Goal: Communication & Community: Answer question/provide support

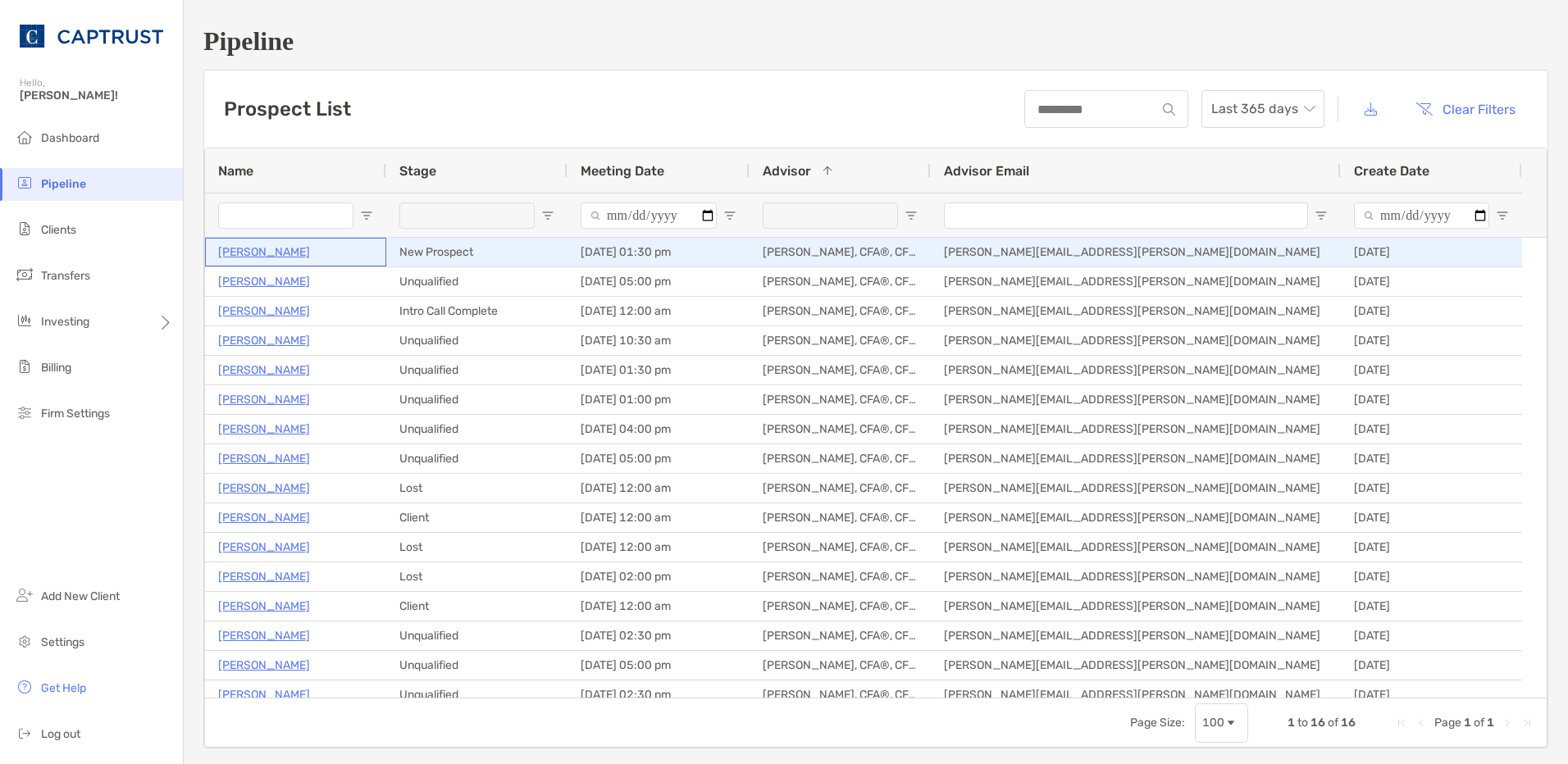
click at [269, 251] on p "[PERSON_NAME]" at bounding box center [263, 251] width 92 height 20
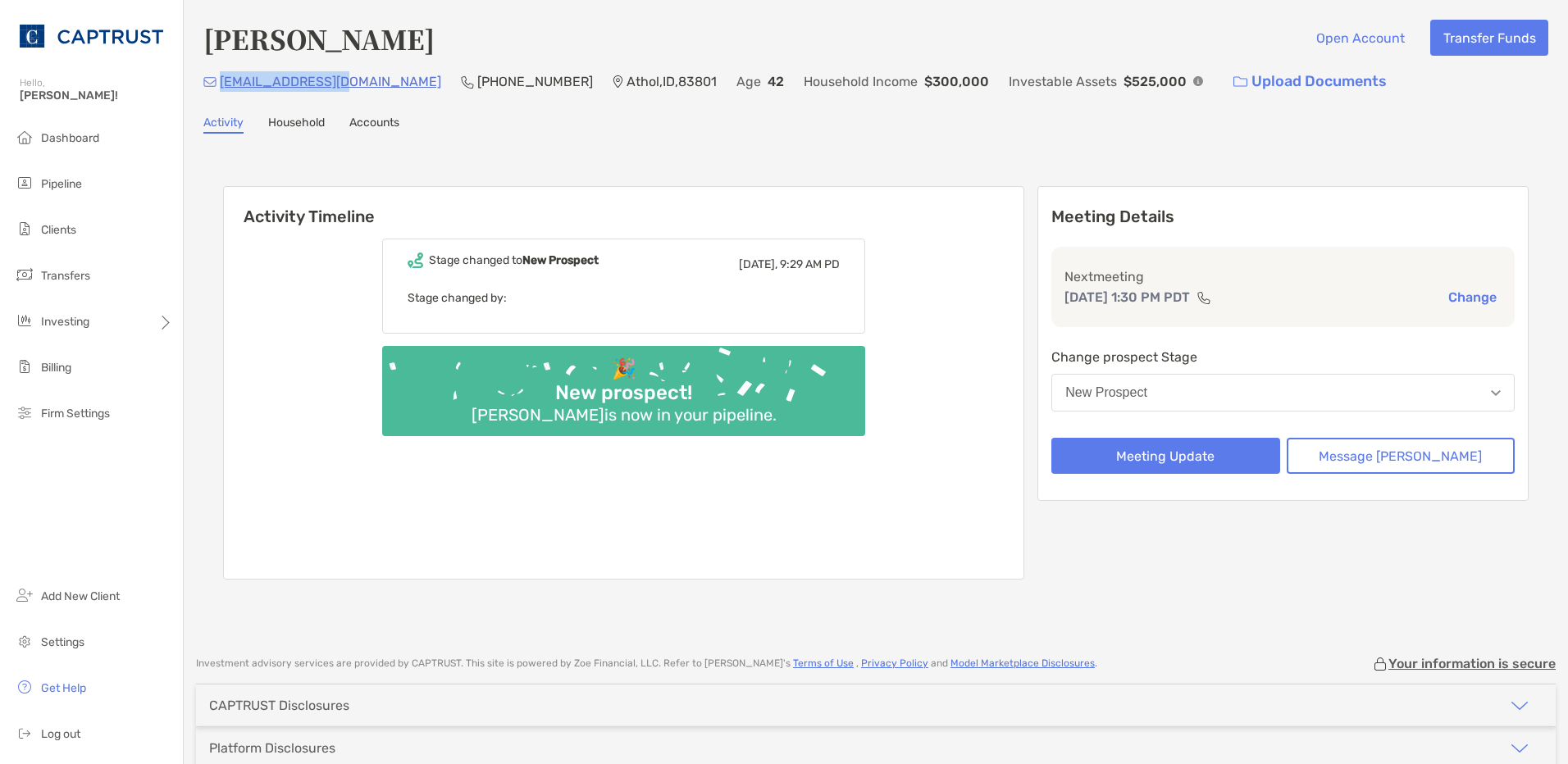
drag, startPoint x: 339, startPoint y: 81, endPoint x: 219, endPoint y: 86, distance: 120.1
click at [219, 86] on div "[EMAIL_ADDRESS][DOMAIN_NAME] [PHONE_NUMBER] [GEOGRAPHIC_DATA] Age [DEMOGRAPHIC_…" at bounding box center [876, 81] width 1345 height 36
copy p "[EMAIL_ADDRESS][DOMAIN_NAME]"
drag, startPoint x: 311, startPoint y: 49, endPoint x: 212, endPoint y: 41, distance: 99.3
click at [212, 41] on h4 "[PERSON_NAME]" at bounding box center [319, 38] width 231 height 38
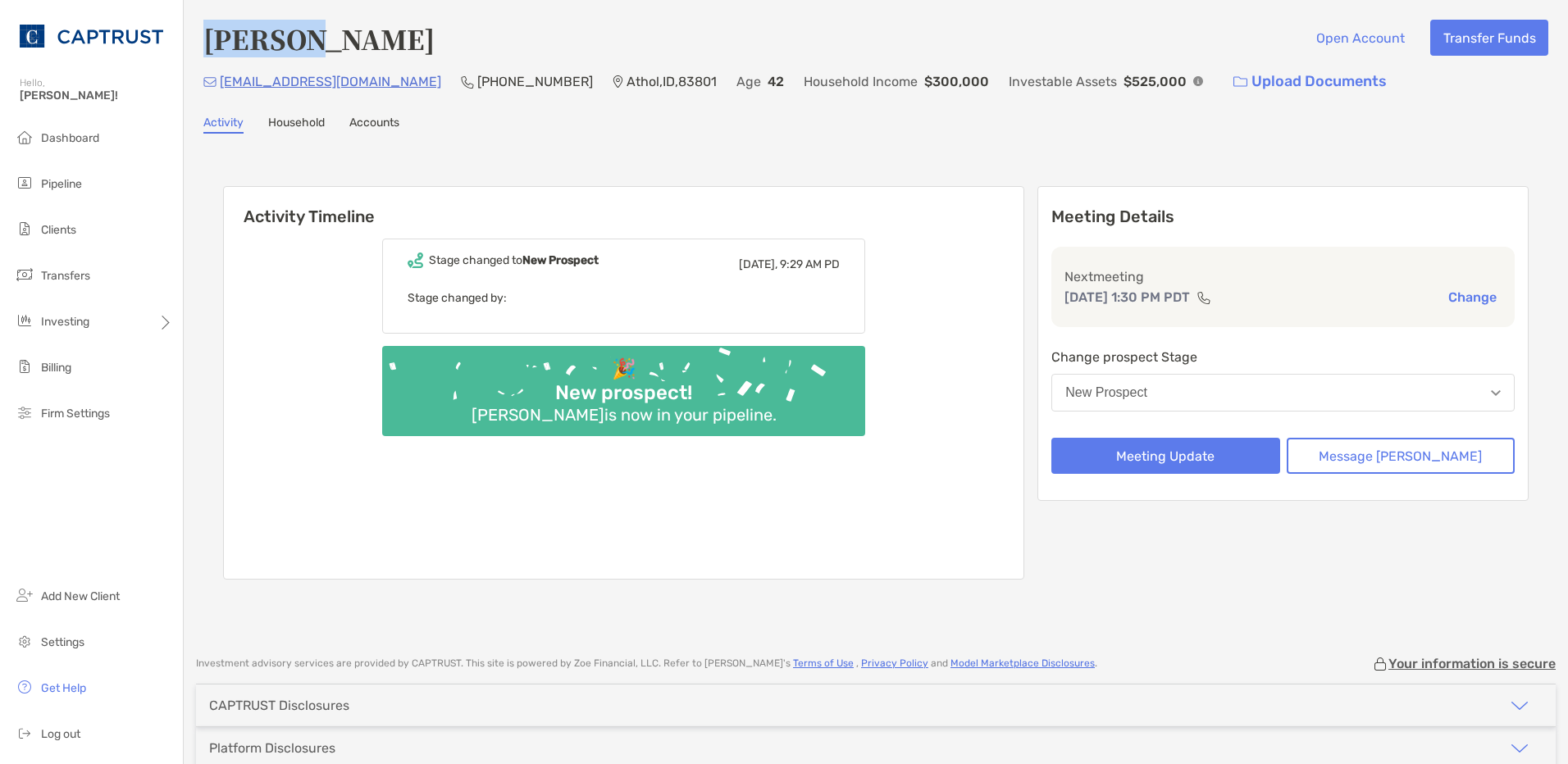
copy h4 "[PERSON_NAME]"
click at [1374, 456] on button "Message [PERSON_NAME]" at bounding box center [1400, 455] width 228 height 36
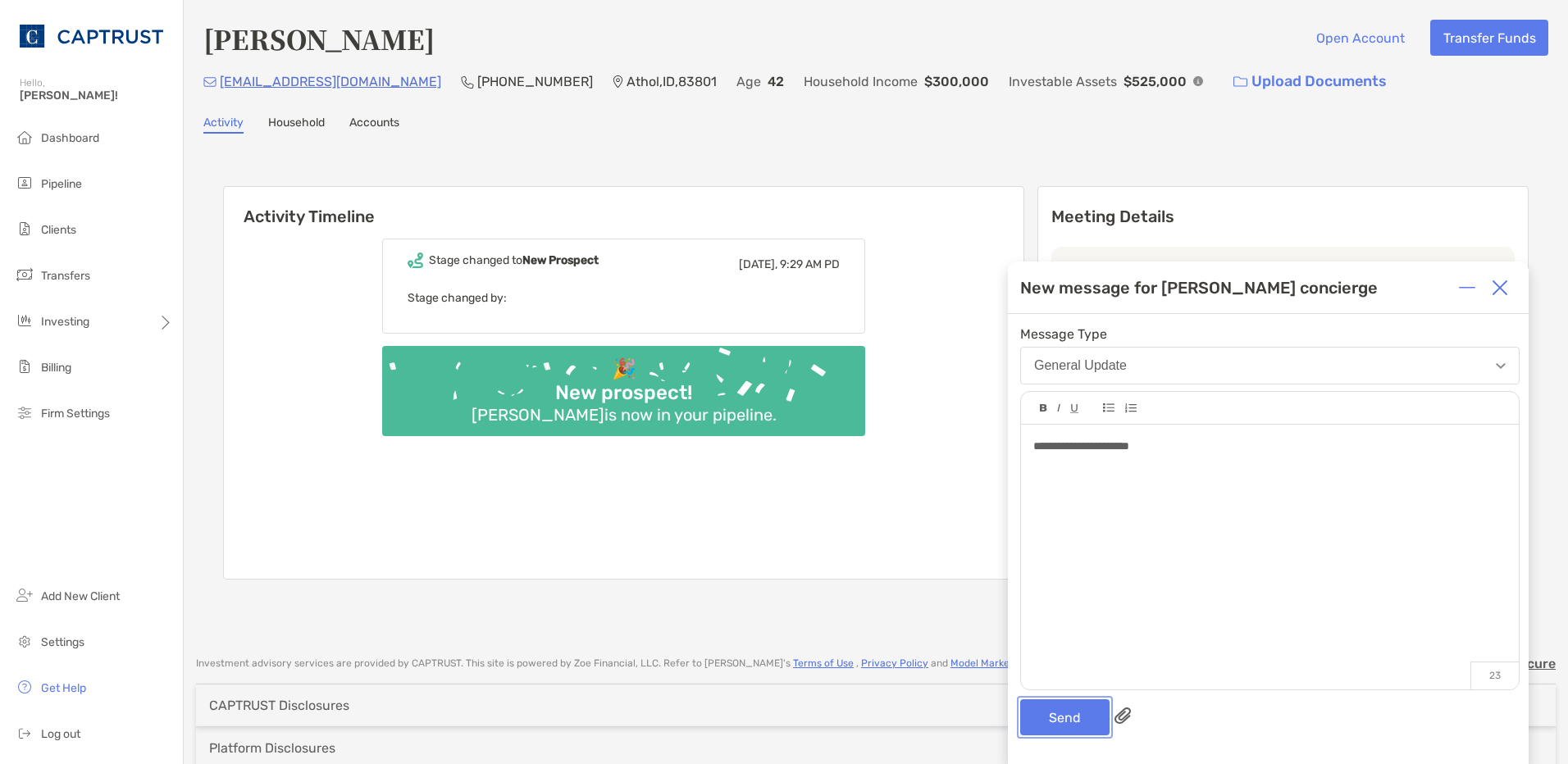
click at [1071, 732] on button "Send" at bounding box center [1065, 717] width 90 height 36
